Goal: Navigation & Orientation: Find specific page/section

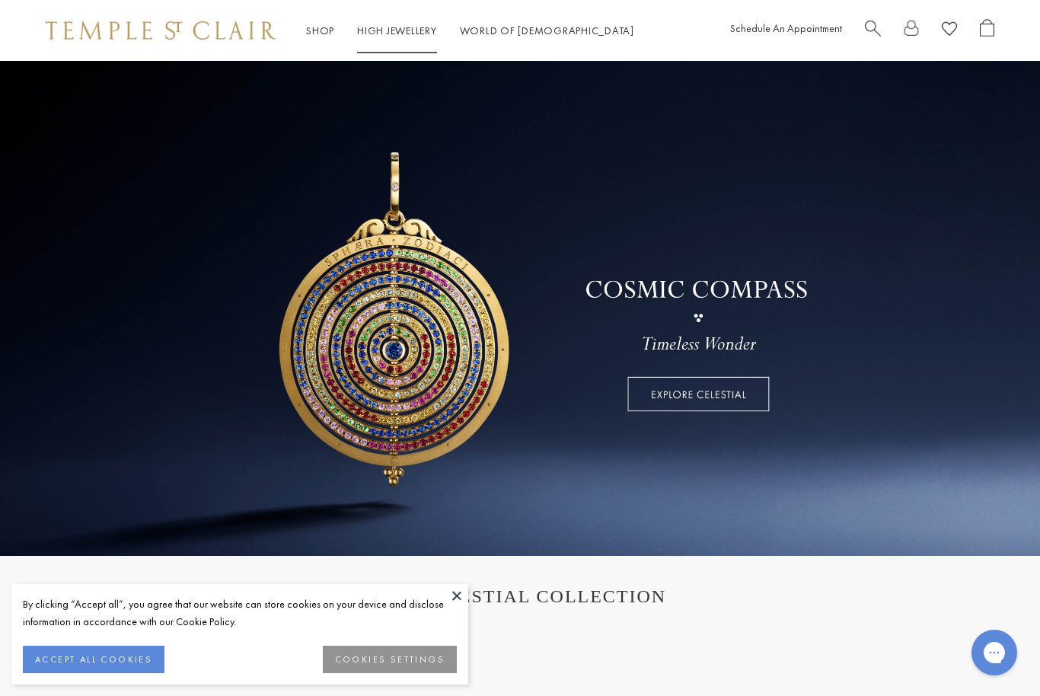
click at [384, 36] on link "High Jewellery High Jewellery" at bounding box center [397, 31] width 80 height 14
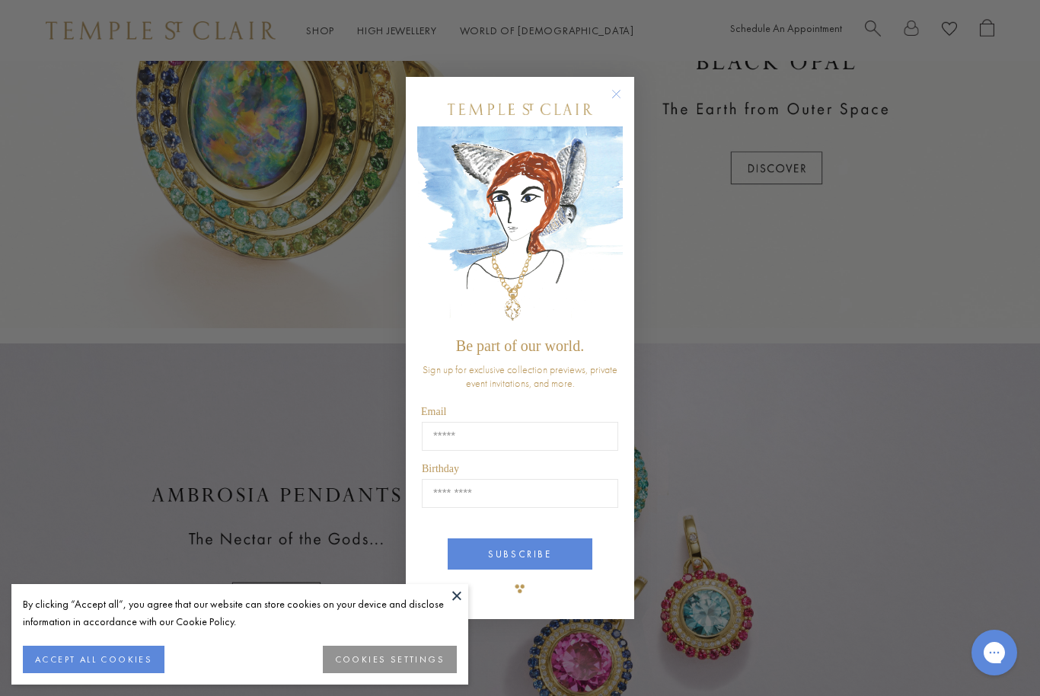
scroll to position [560, 0]
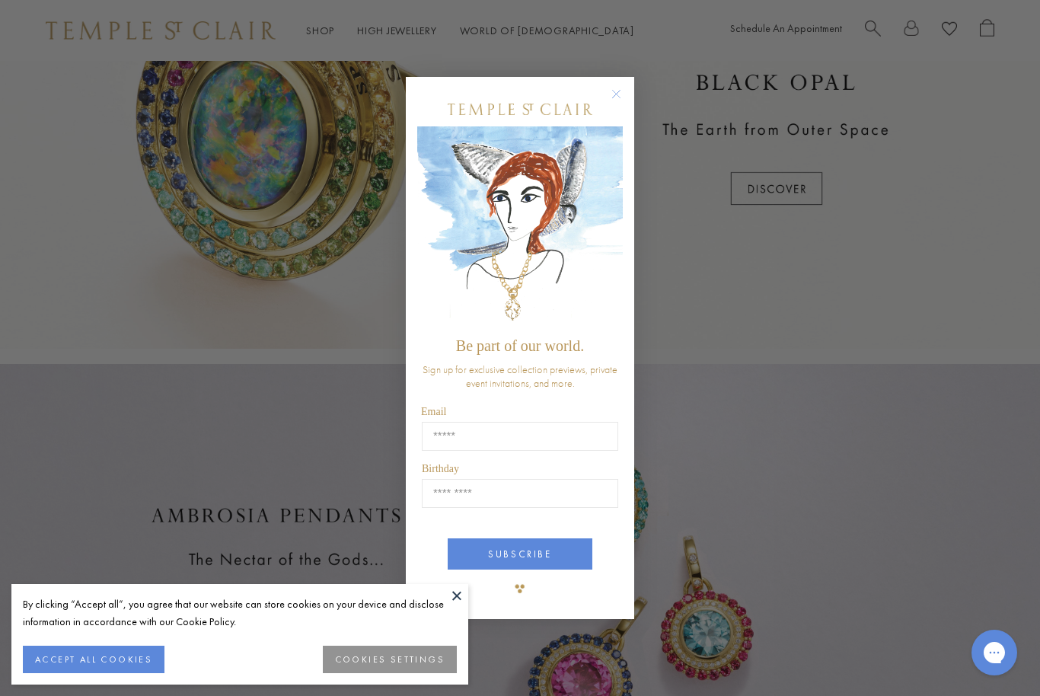
click at [690, 289] on div "Close dialog Be part of our world. Sign up for exclusive collection previews, p…" at bounding box center [520, 348] width 1040 height 696
click at [616, 93] on icon "Close dialog" at bounding box center [617, 95] width 8 height 8
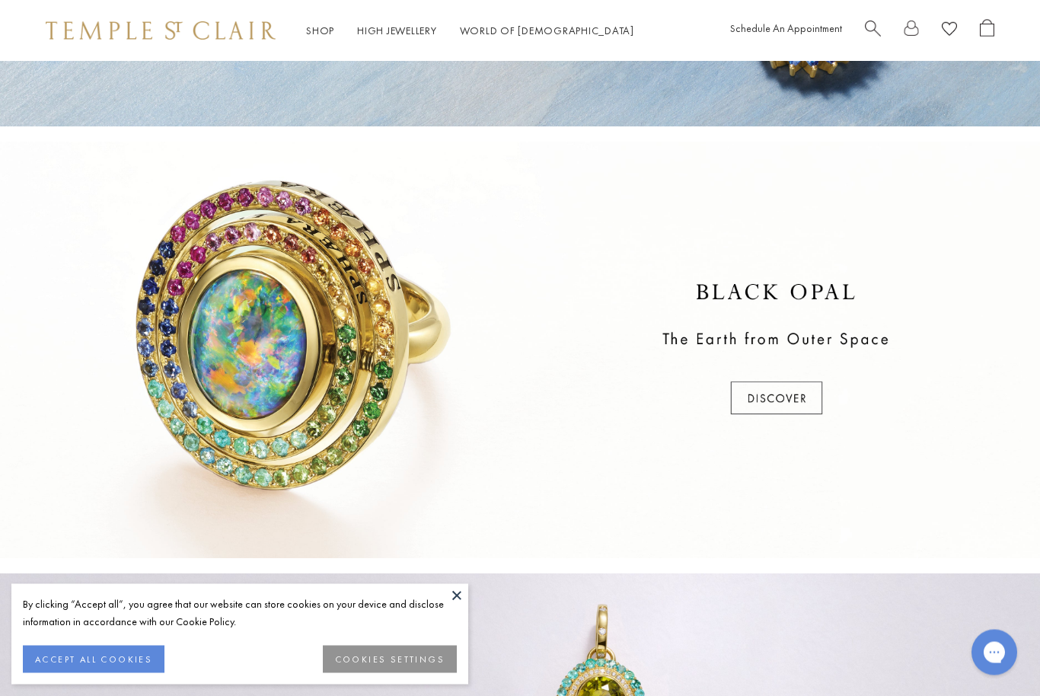
scroll to position [351, 0]
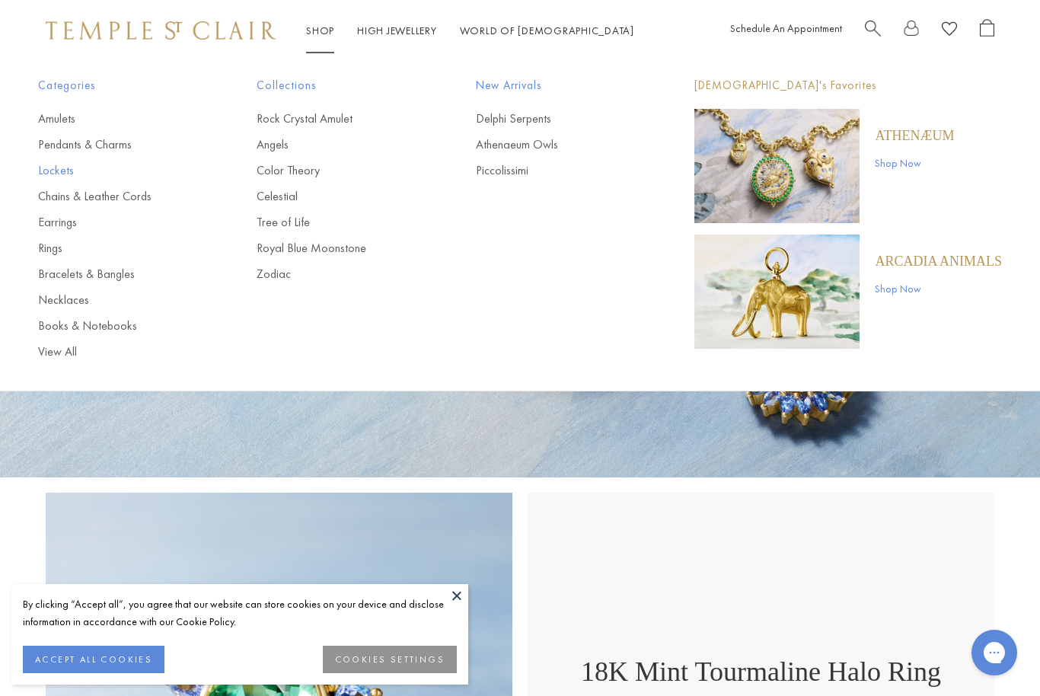
click at [65, 172] on link "Lockets" at bounding box center [117, 170] width 158 height 17
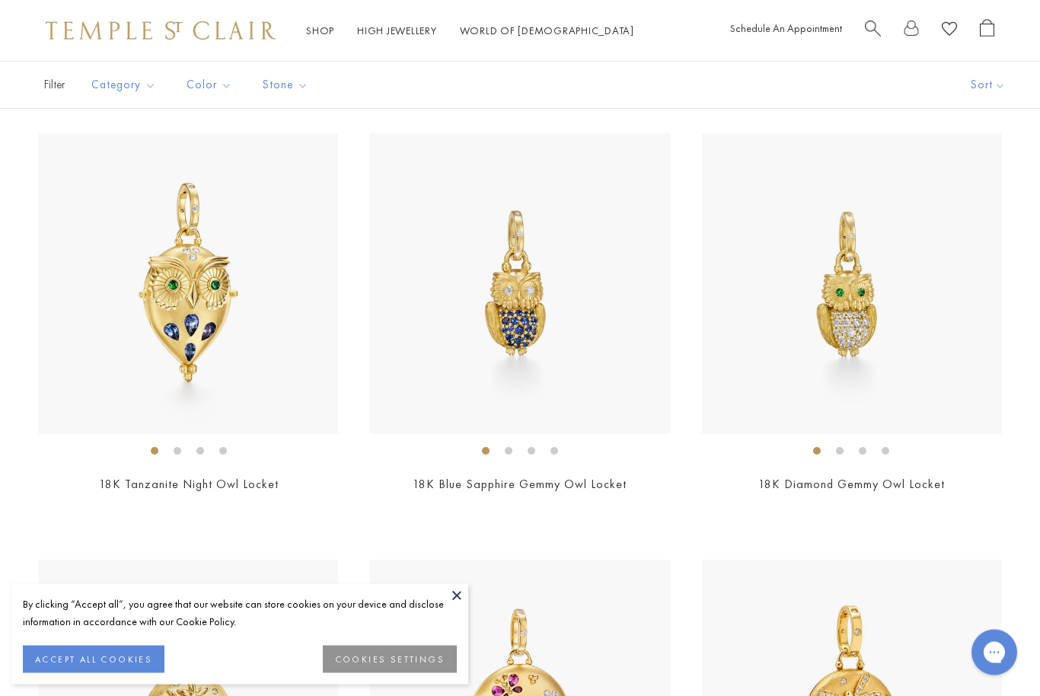
scroll to position [544, 0]
click at [204, 29] on img at bounding box center [161, 30] width 230 height 18
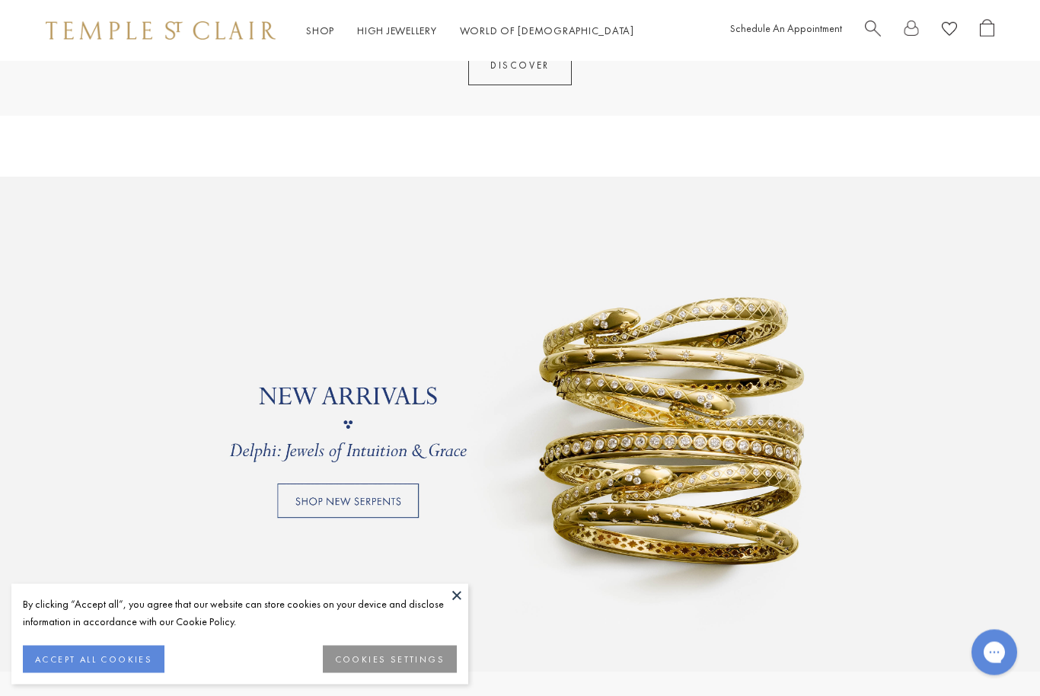
scroll to position [971, 0]
click at [449, 607] on button at bounding box center [456, 595] width 23 height 23
